Goal: Find specific page/section: Find specific page/section

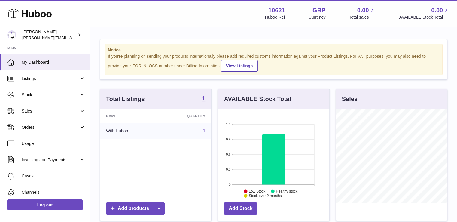
scroll to position [94, 111]
click at [30, 108] on span "Sales" at bounding box center [50, 111] width 57 height 6
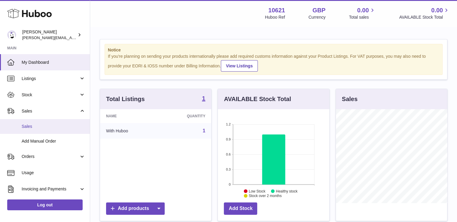
click at [30, 125] on span "Sales" at bounding box center [54, 126] width 64 height 6
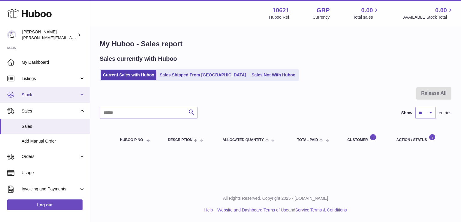
click at [30, 93] on span "Stock" at bounding box center [50, 95] width 57 height 6
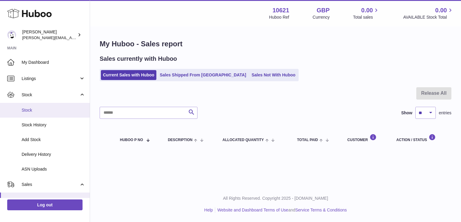
click at [30, 110] on span "Stock" at bounding box center [54, 110] width 64 height 6
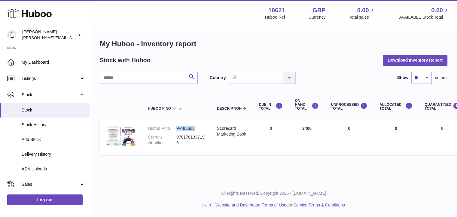
drag, startPoint x: 175, startPoint y: 128, endPoint x: 197, endPoint y: 127, distance: 21.6
click at [197, 127] on dl "Huboo P no P-485663 Current identifier 9781781337196" at bounding box center [176, 136] width 57 height 23
copy dl "P-485663"
